Goal: Task Accomplishment & Management: Use online tool/utility

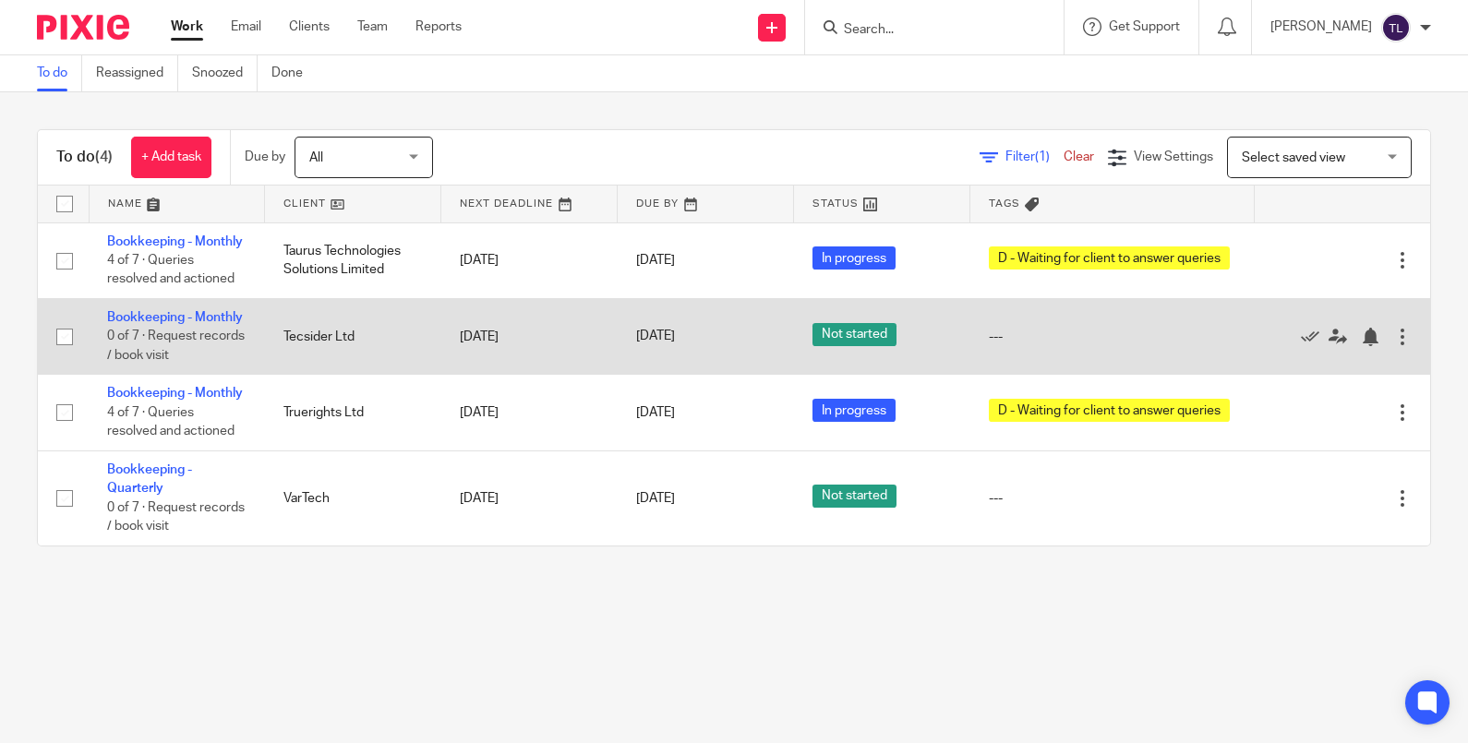
click at [360, 374] on td "Tecsider Ltd" at bounding box center [353, 336] width 176 height 76
click at [355, 360] on td "Tecsider Ltd" at bounding box center [353, 336] width 176 height 76
click at [131, 344] on td "Bookkeeping - Monthly 0 of 7 · Request records / book visit" at bounding box center [177, 336] width 176 height 76
click at [141, 324] on link "Bookkeeping - Monthly" at bounding box center [175, 317] width 136 height 13
